Goal: Task Accomplishment & Management: Manage account settings

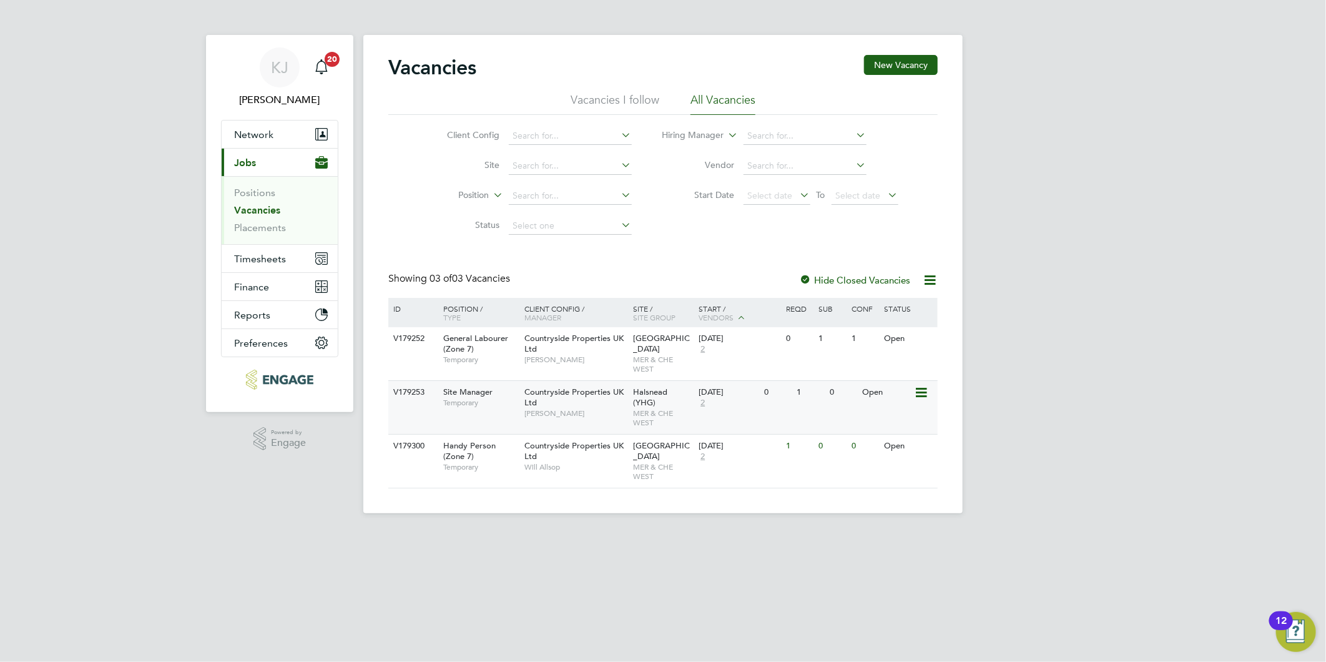
click at [568, 390] on span "Countryside Properties UK Ltd" at bounding box center [573, 396] width 99 height 21
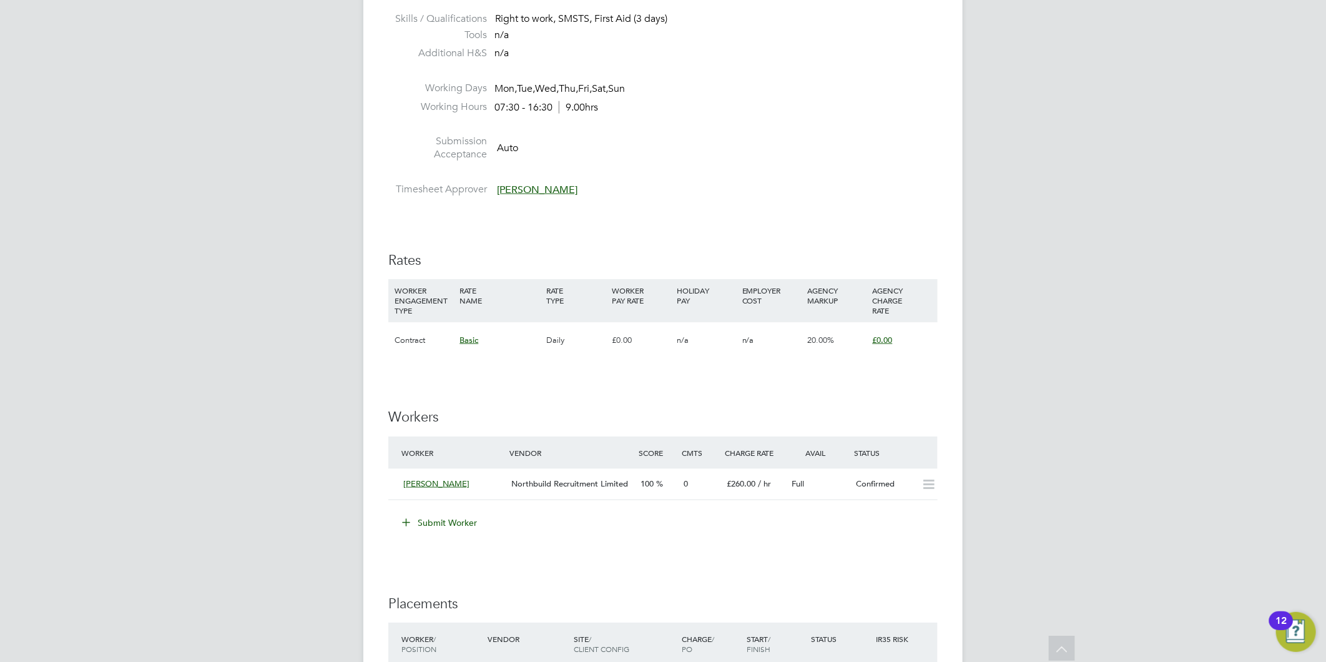
scroll to position [797, 0]
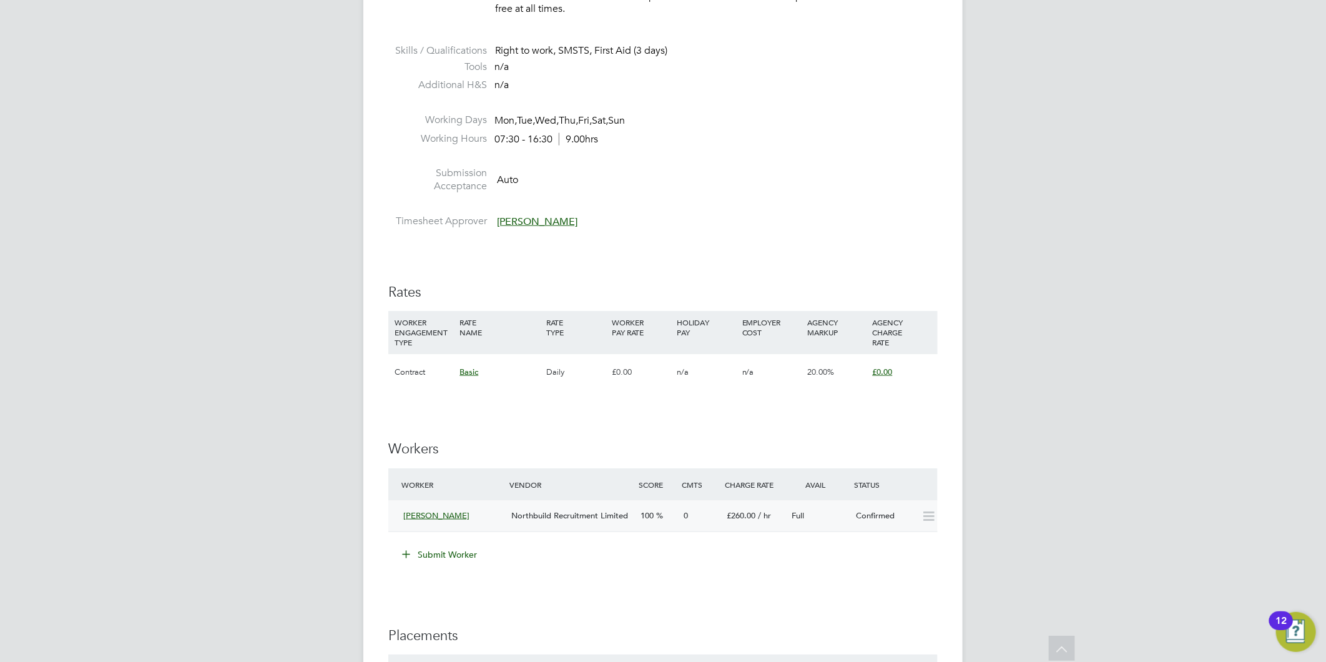
click at [596, 508] on div "Northbuild Recruitment Limited" at bounding box center [570, 516] width 129 height 21
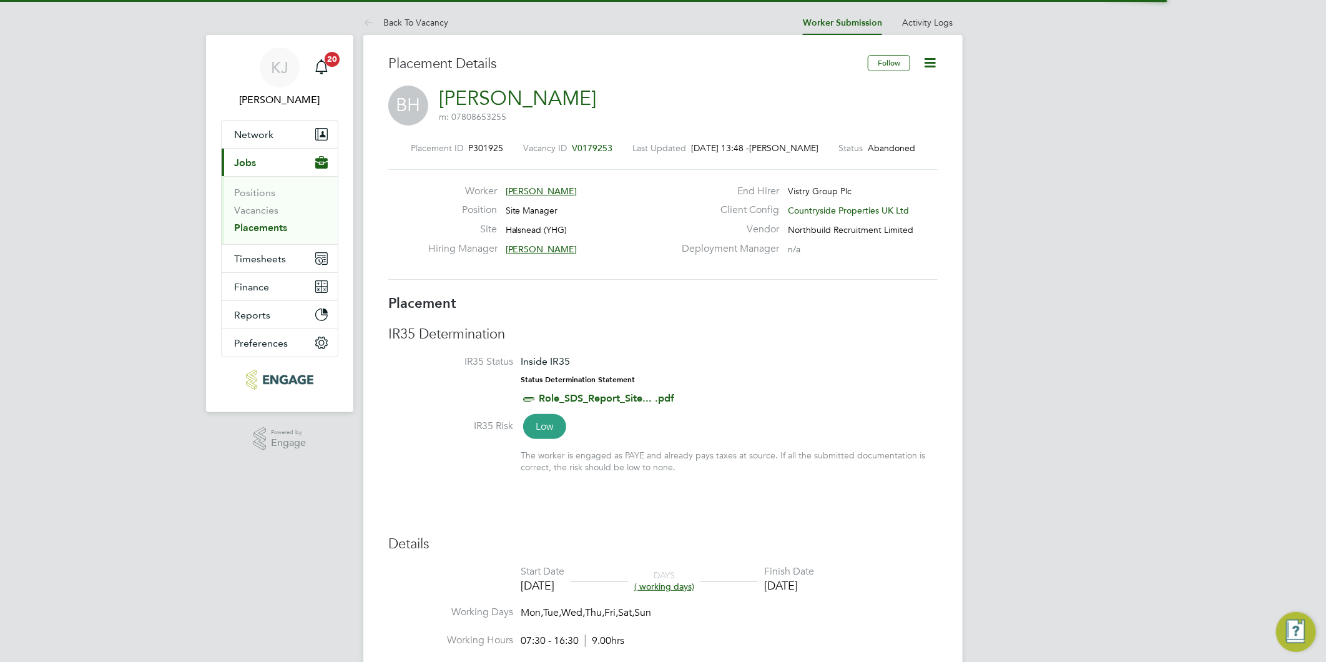
scroll to position [6, 6]
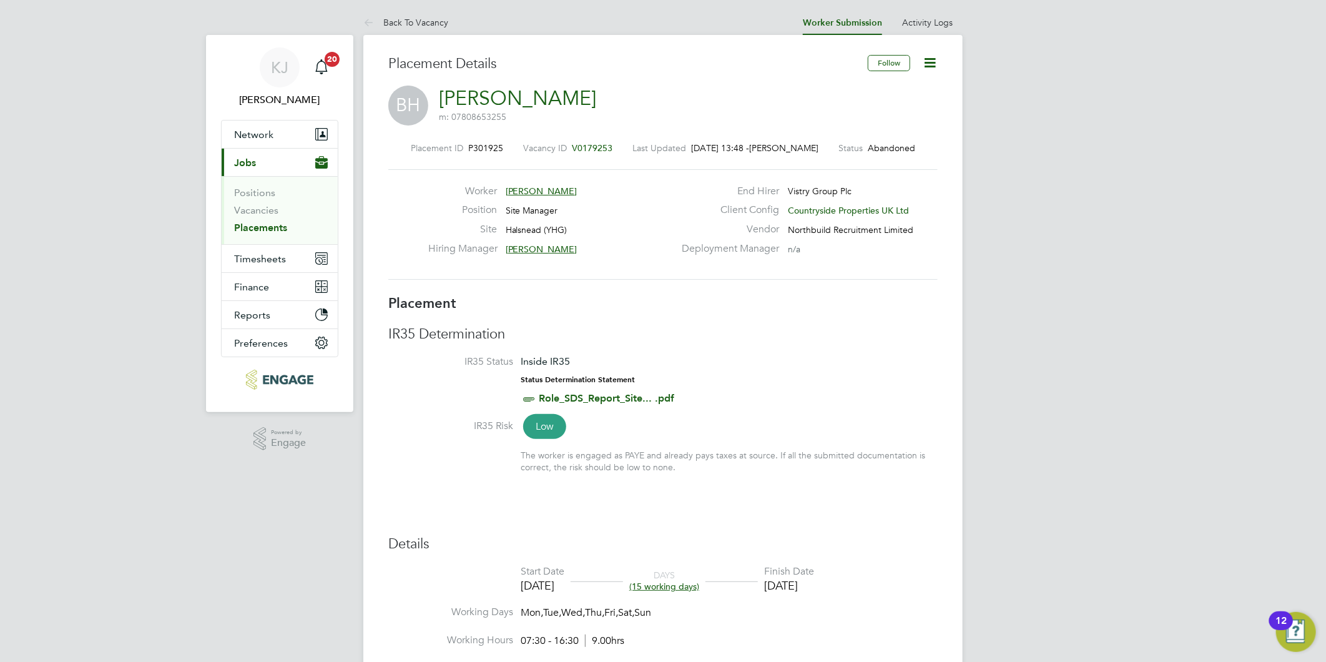
click at [933, 57] on icon at bounding box center [930, 63] width 16 height 16
click at [828, 331] on h3 "IR35 Determination" at bounding box center [662, 334] width 549 height 18
click at [252, 215] on link "Vacancies" at bounding box center [256, 210] width 44 height 12
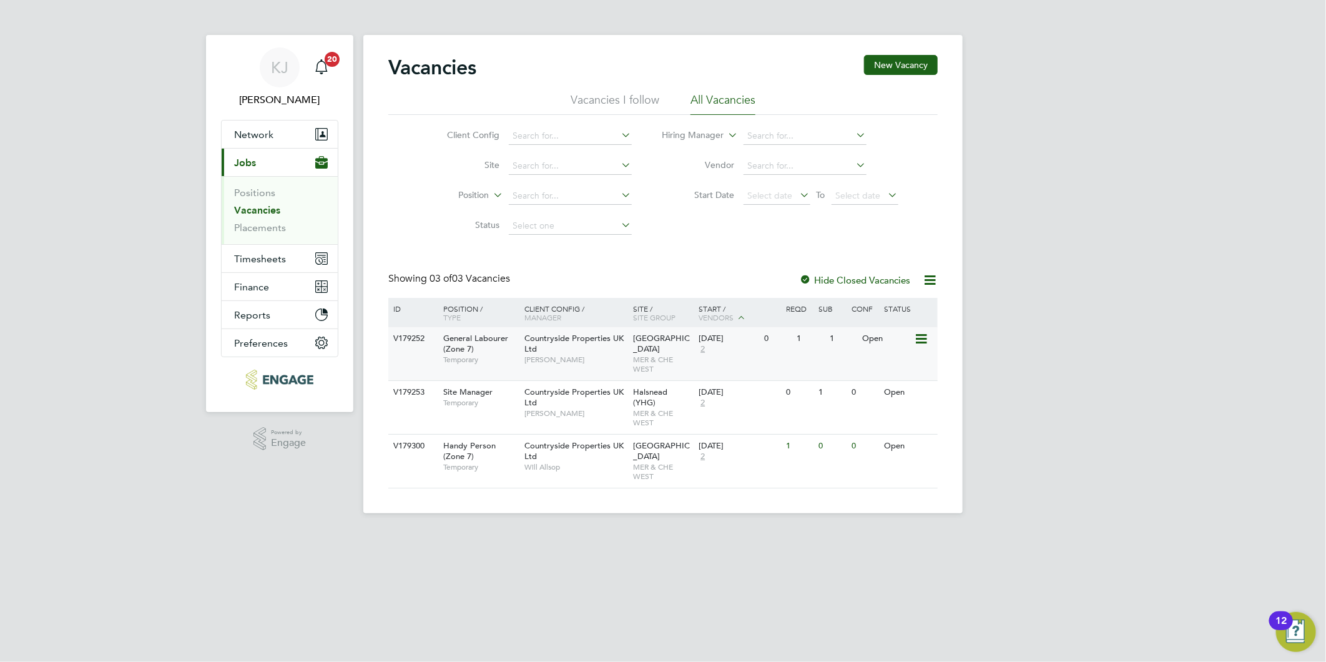
click at [612, 355] on span "Ian Walker" at bounding box center [575, 360] width 103 height 10
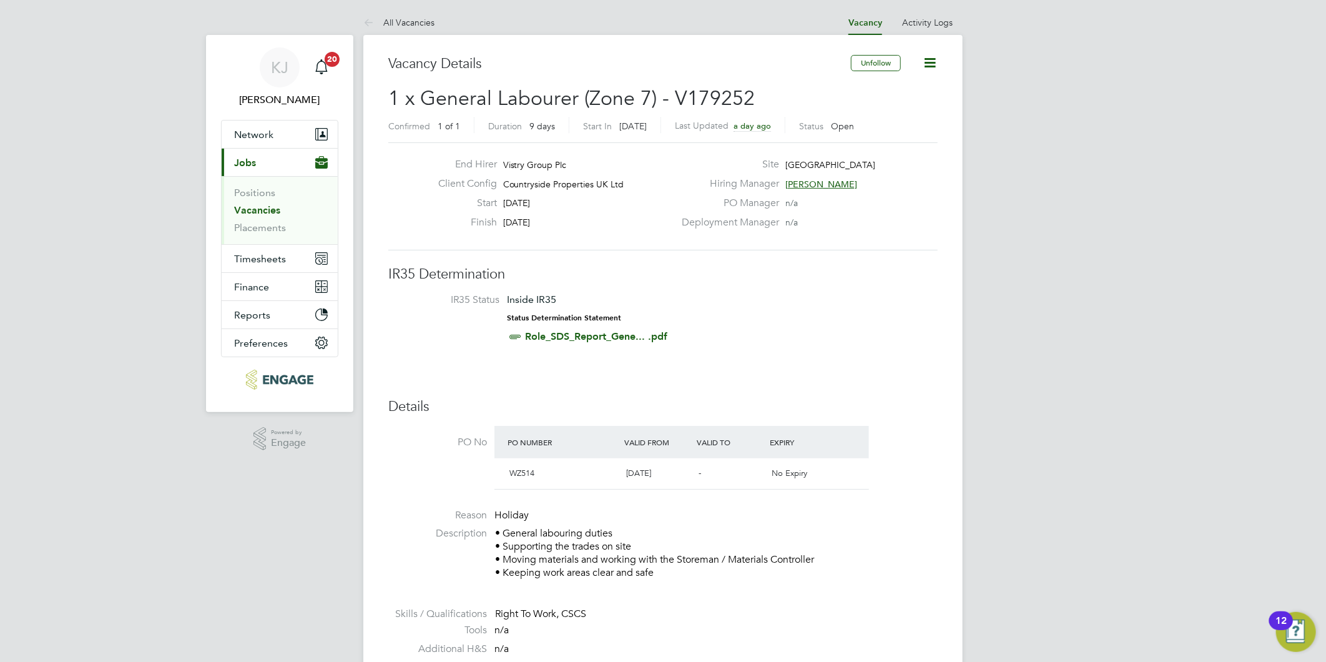
click at [927, 56] on icon at bounding box center [930, 63] width 16 height 16
click at [915, 106] on li "Update Status" at bounding box center [899, 109] width 72 height 17
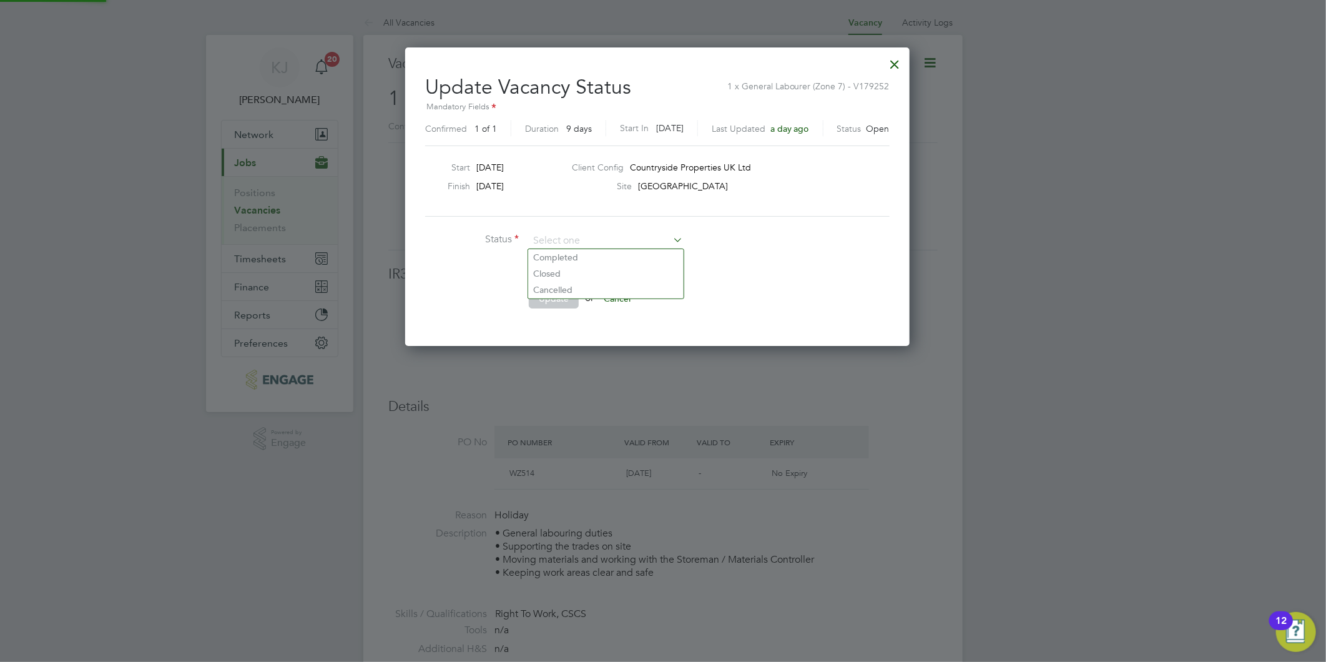
scroll to position [297, 515]
click at [576, 270] on li "Closed" at bounding box center [605, 273] width 155 height 16
type input "Closed"
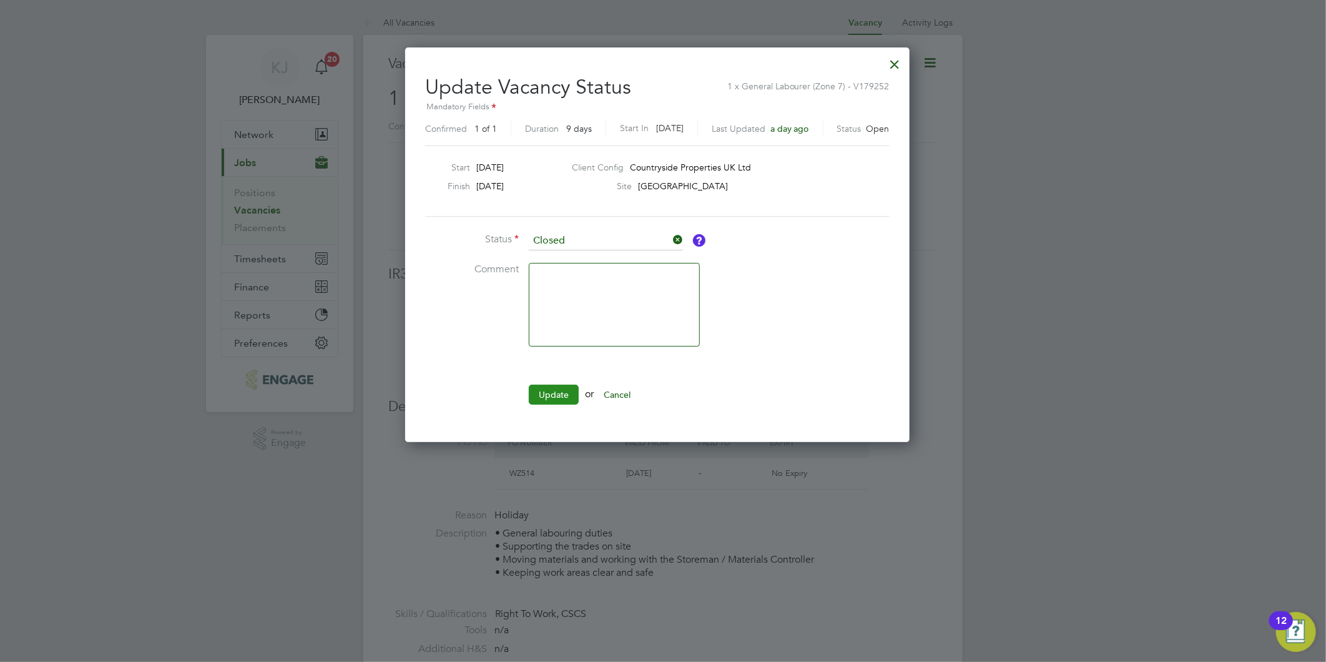
click at [563, 392] on button "Update" at bounding box center [554, 395] width 50 height 20
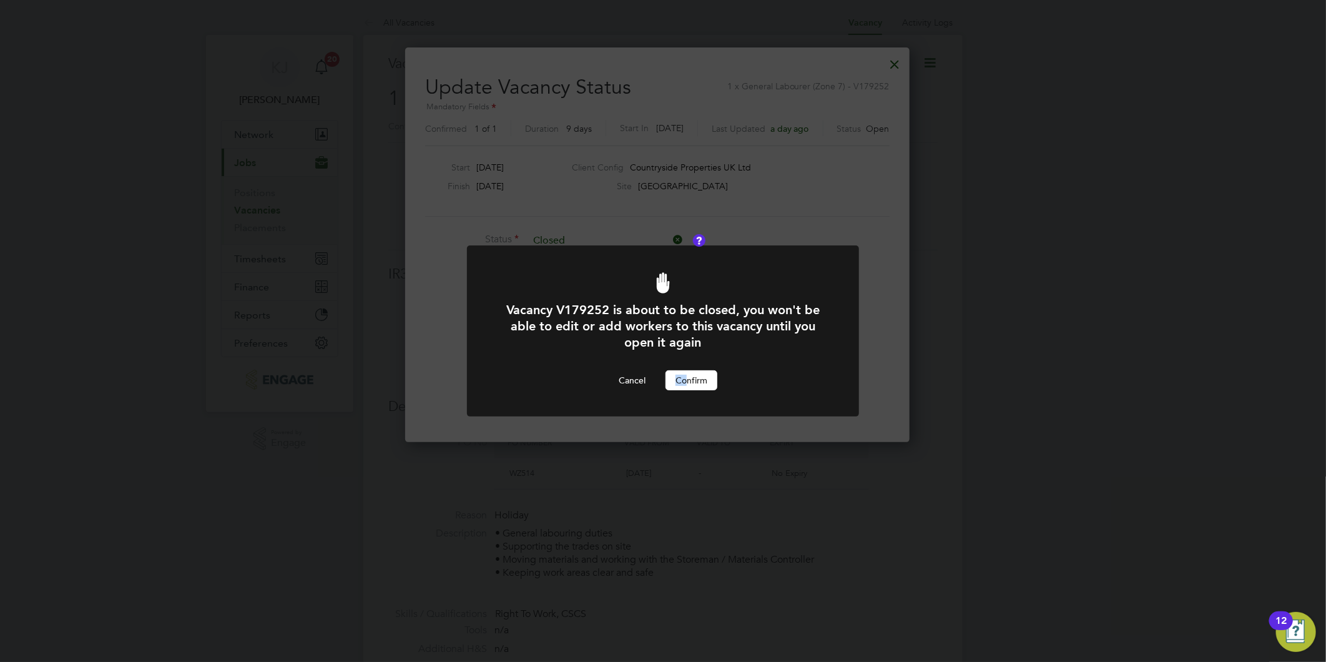
click at [689, 384] on div "Vacancy V179252 is about to be closed, you won't be able to edit or add workers…" at bounding box center [663, 346] width 325 height 89
click at [689, 384] on button "Confirm" at bounding box center [692, 380] width 52 height 20
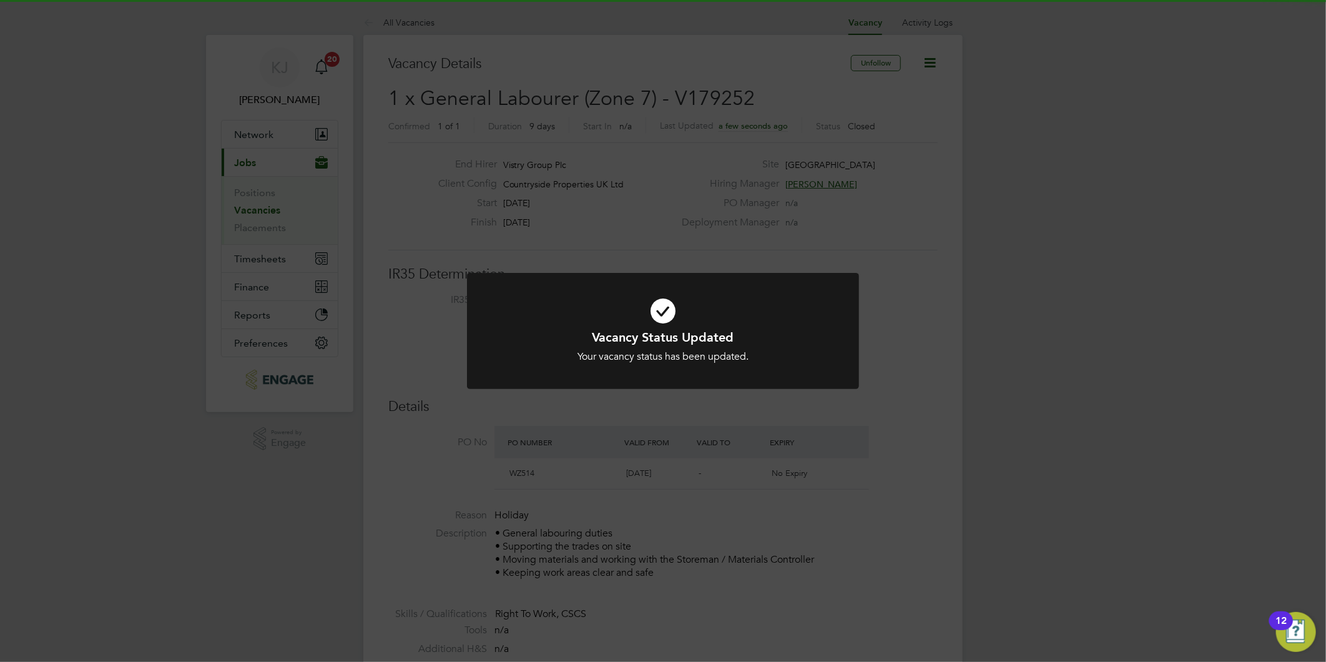
click at [343, 301] on div "Vacancy Status Updated Your vacancy status has been updated. Cancel Okay" at bounding box center [663, 331] width 1326 height 662
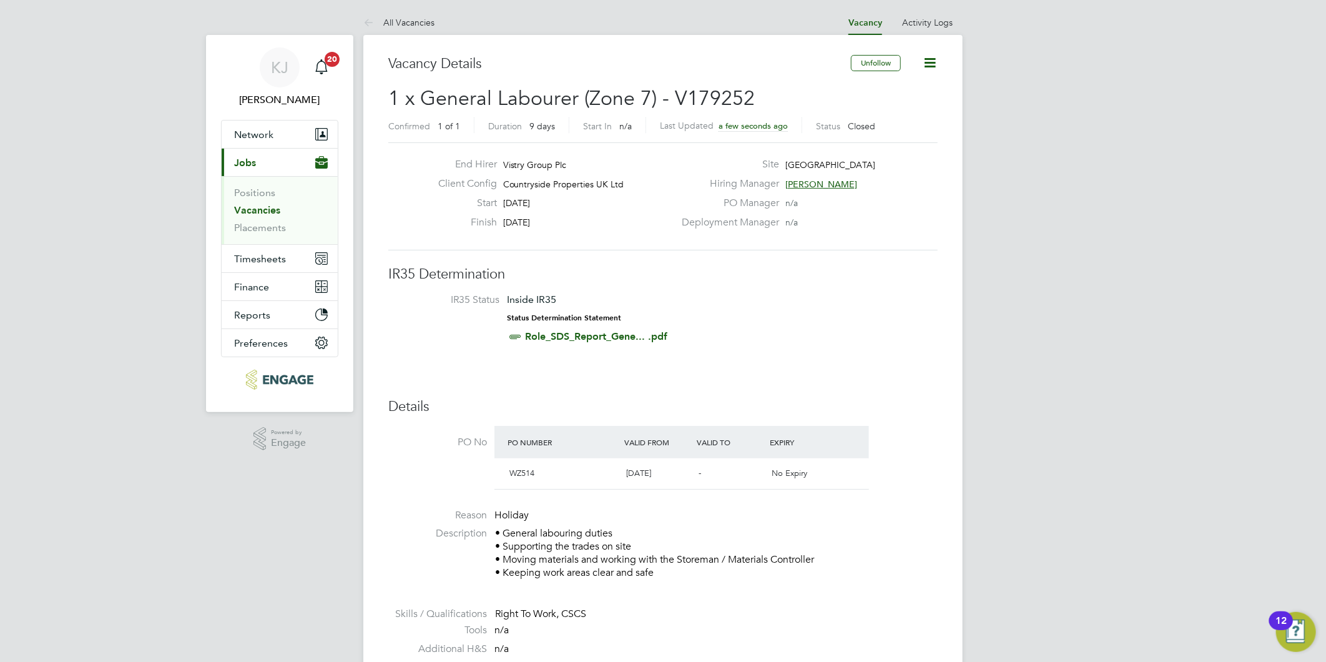
click at [245, 205] on link "Vacancies" at bounding box center [257, 210] width 46 height 12
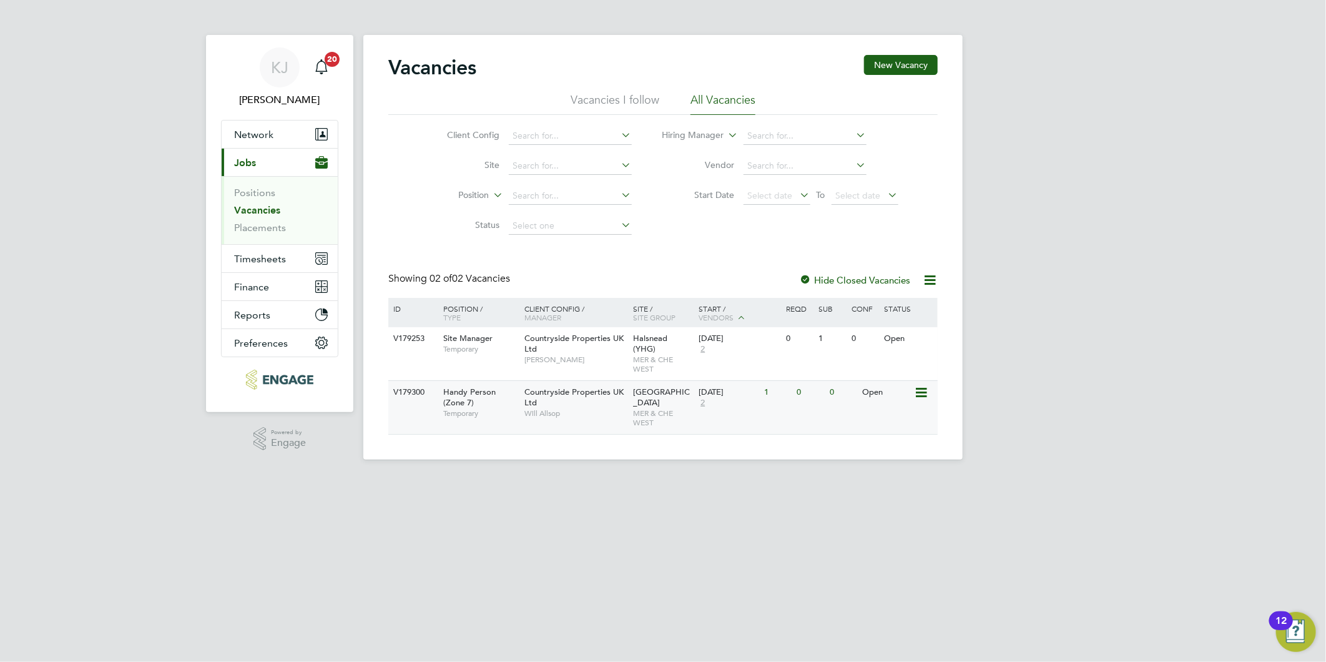
click at [585, 389] on div "Countryside Properties UK Ltd Will Allsop" at bounding box center [575, 402] width 109 height 43
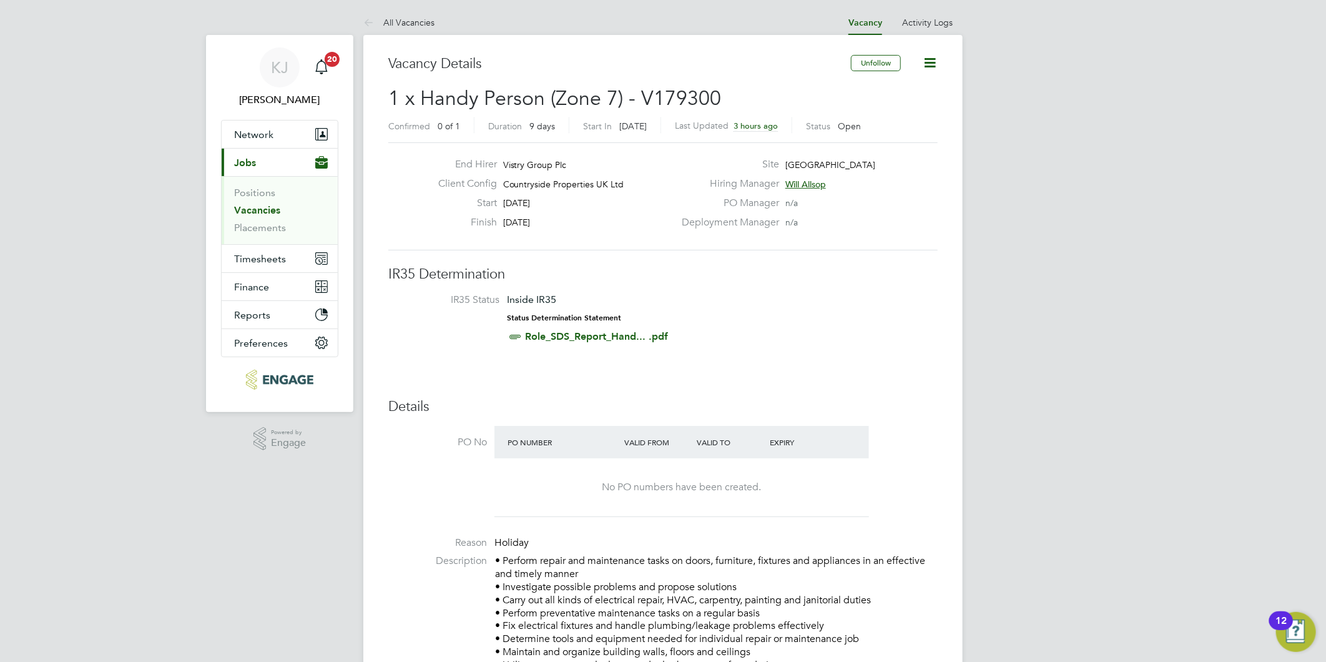
click at [243, 212] on link "Vacancies" at bounding box center [257, 210] width 46 height 12
